Goal: Transaction & Acquisition: Subscribe to service/newsletter

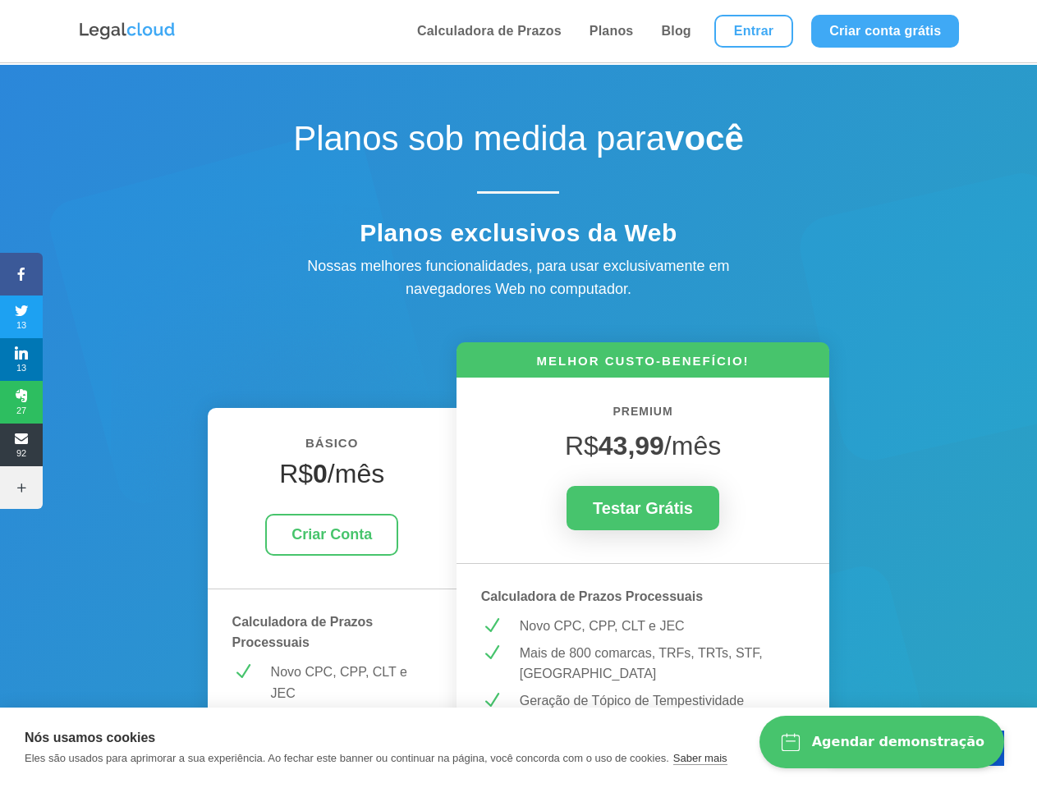
click at [21, 274] on icon at bounding box center [21, 274] width 43 height 13
click at [21, 317] on span "13" at bounding box center [21, 317] width 43 height 26
click at [21, 360] on span "13" at bounding box center [21, 359] width 43 height 26
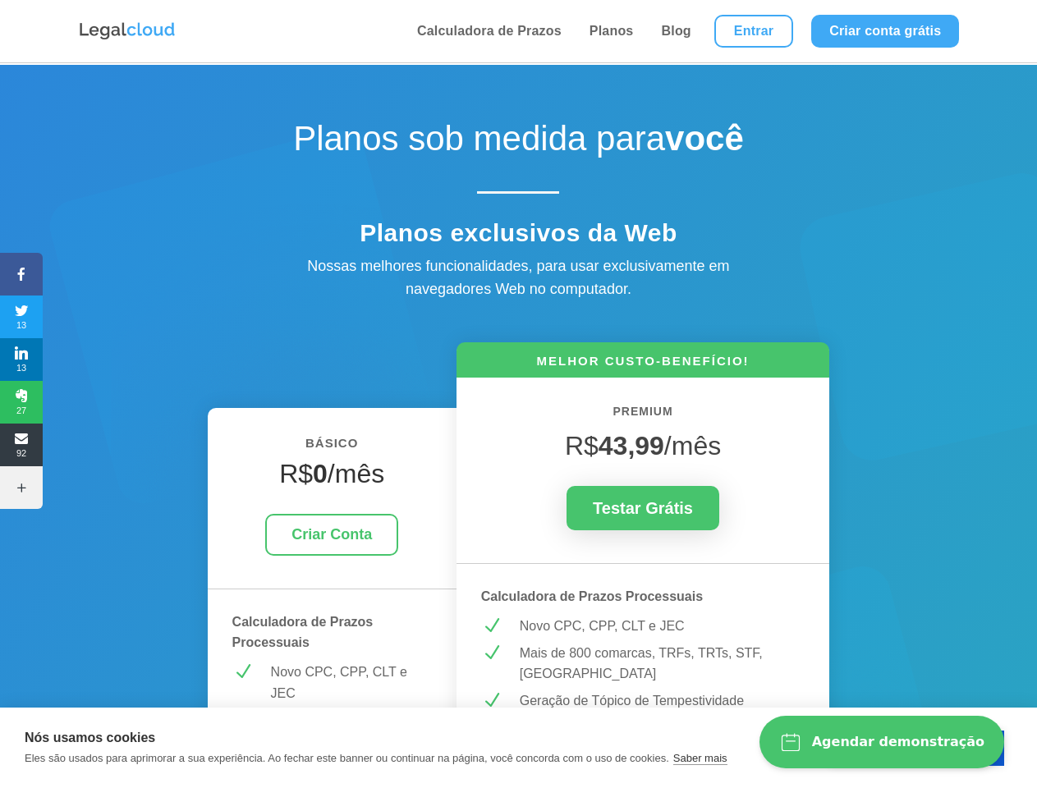
click at [21, 402] on span "27" at bounding box center [21, 402] width 43 height 26
click at [21, 445] on span "92" at bounding box center [21, 445] width 43 height 26
click at [21, 488] on icon at bounding box center [21, 487] width 43 height 13
